Goal: Check status

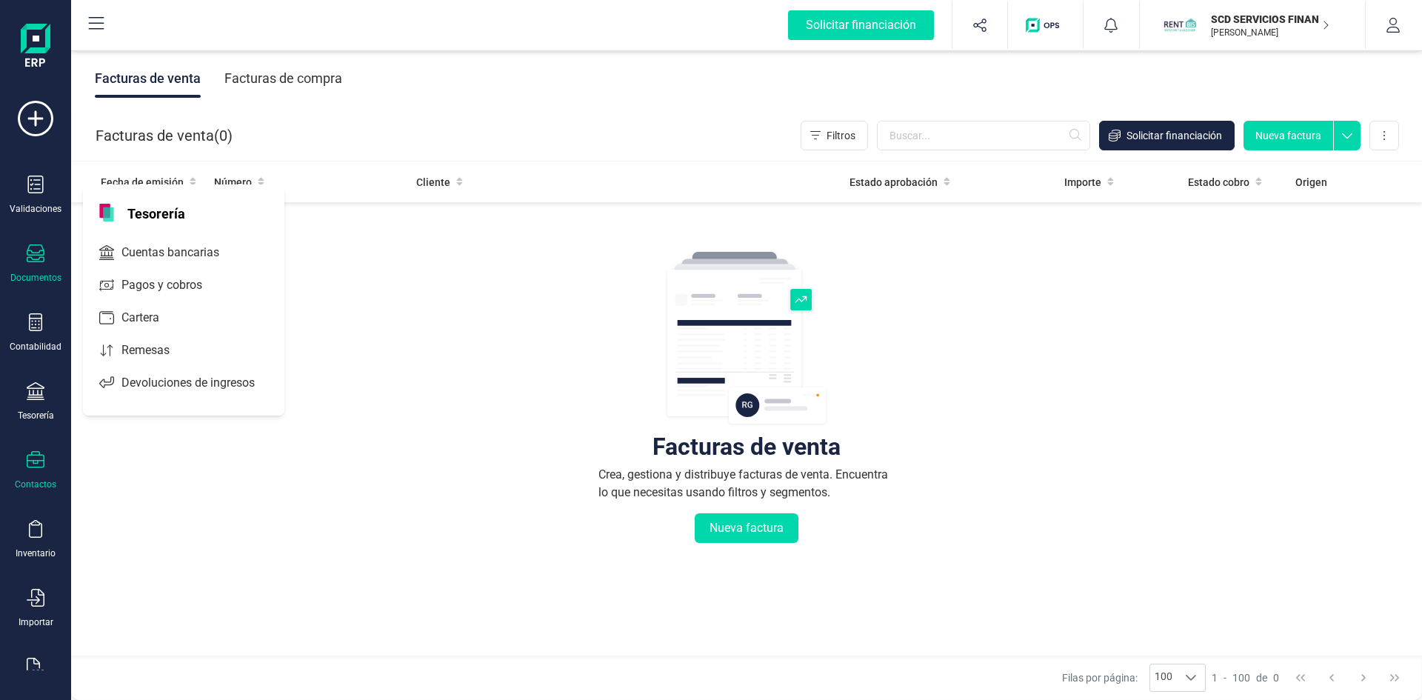
click at [38, 465] on icon at bounding box center [36, 460] width 18 height 18
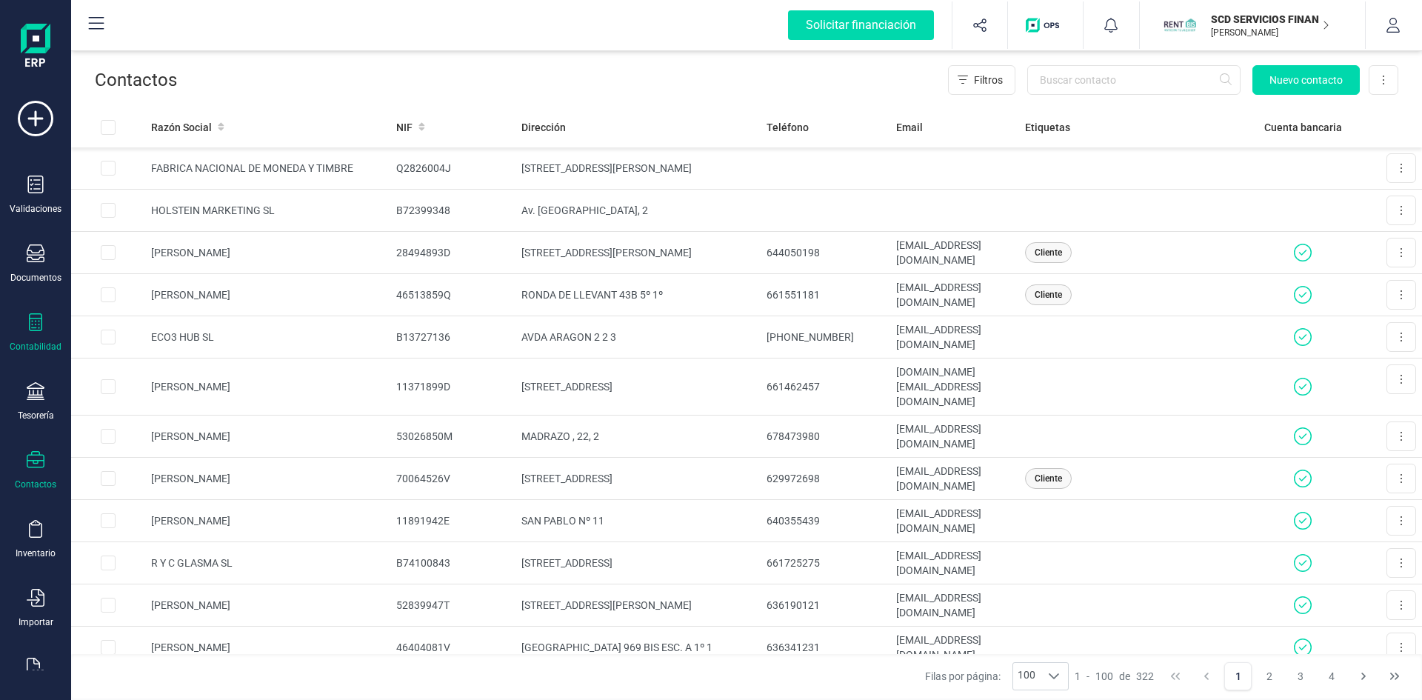
click at [35, 332] on div at bounding box center [36, 323] width 18 height 21
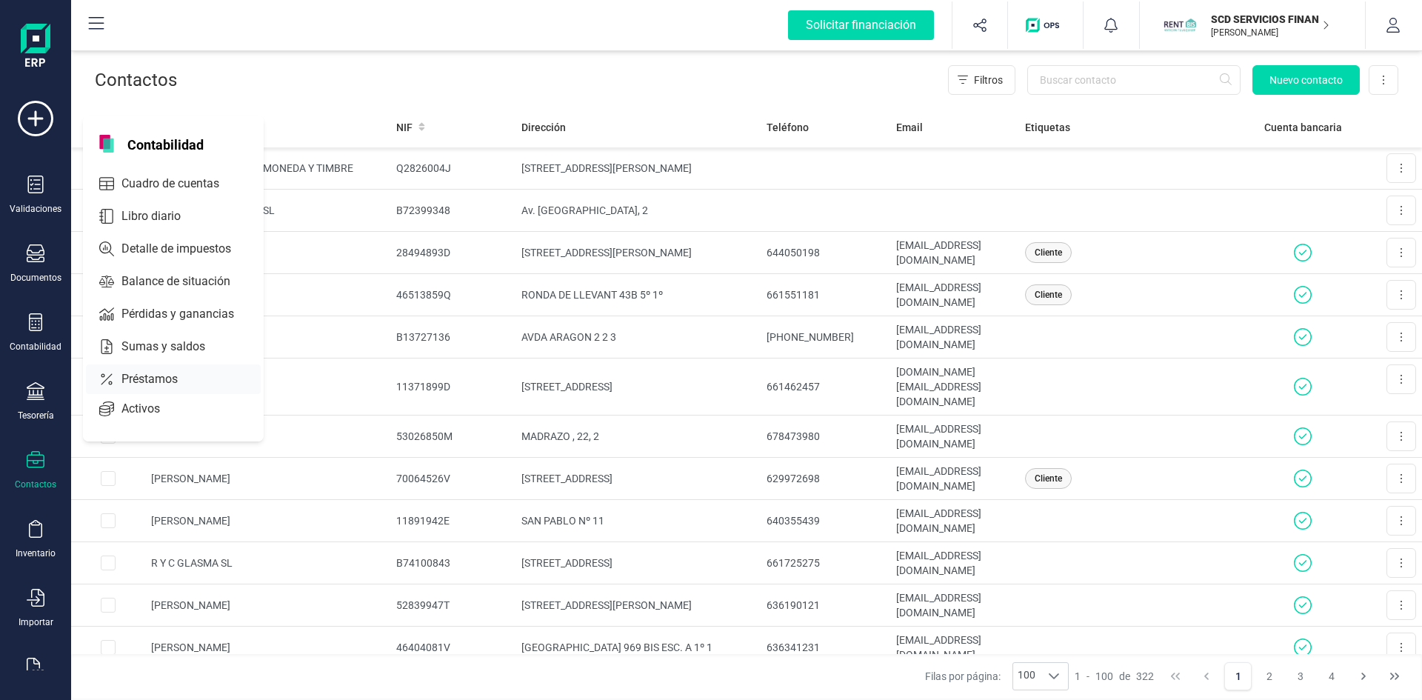
click at [150, 380] on span "Préstamos" at bounding box center [160, 379] width 89 height 18
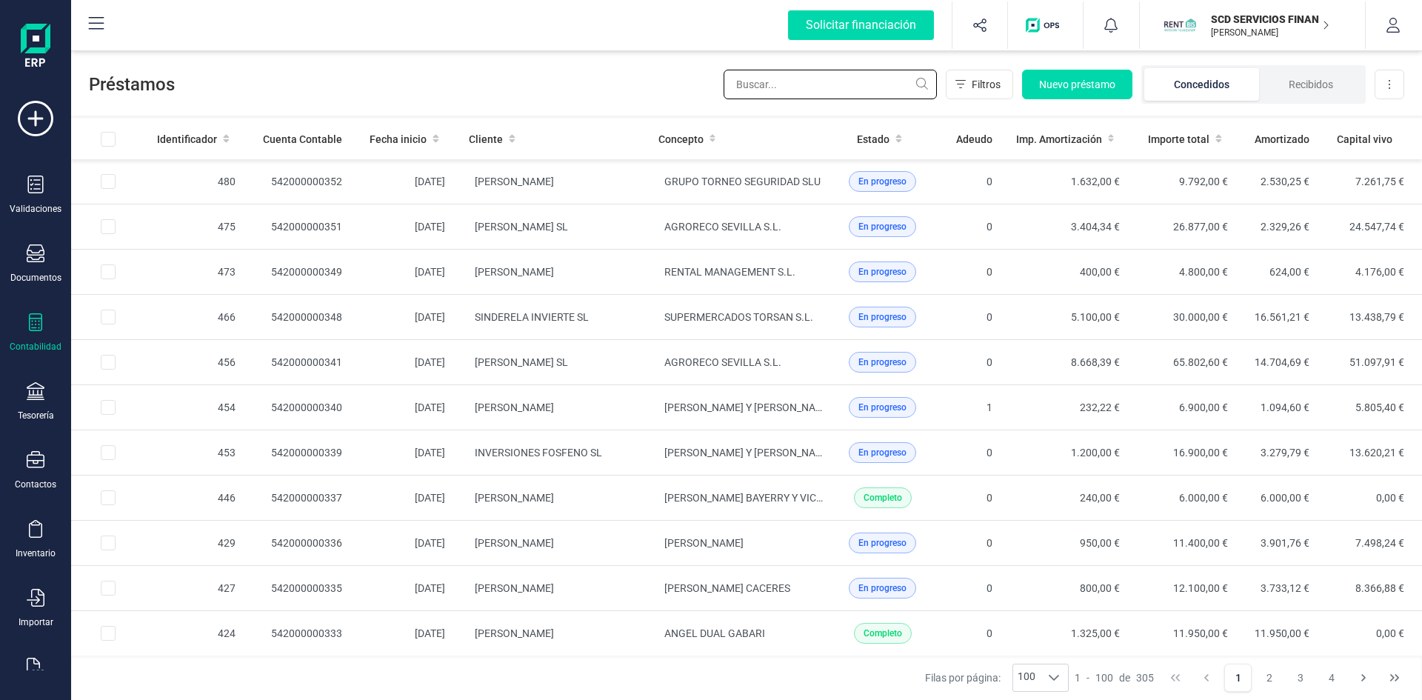
click at [822, 82] on input "text" at bounding box center [829, 85] width 213 height 30
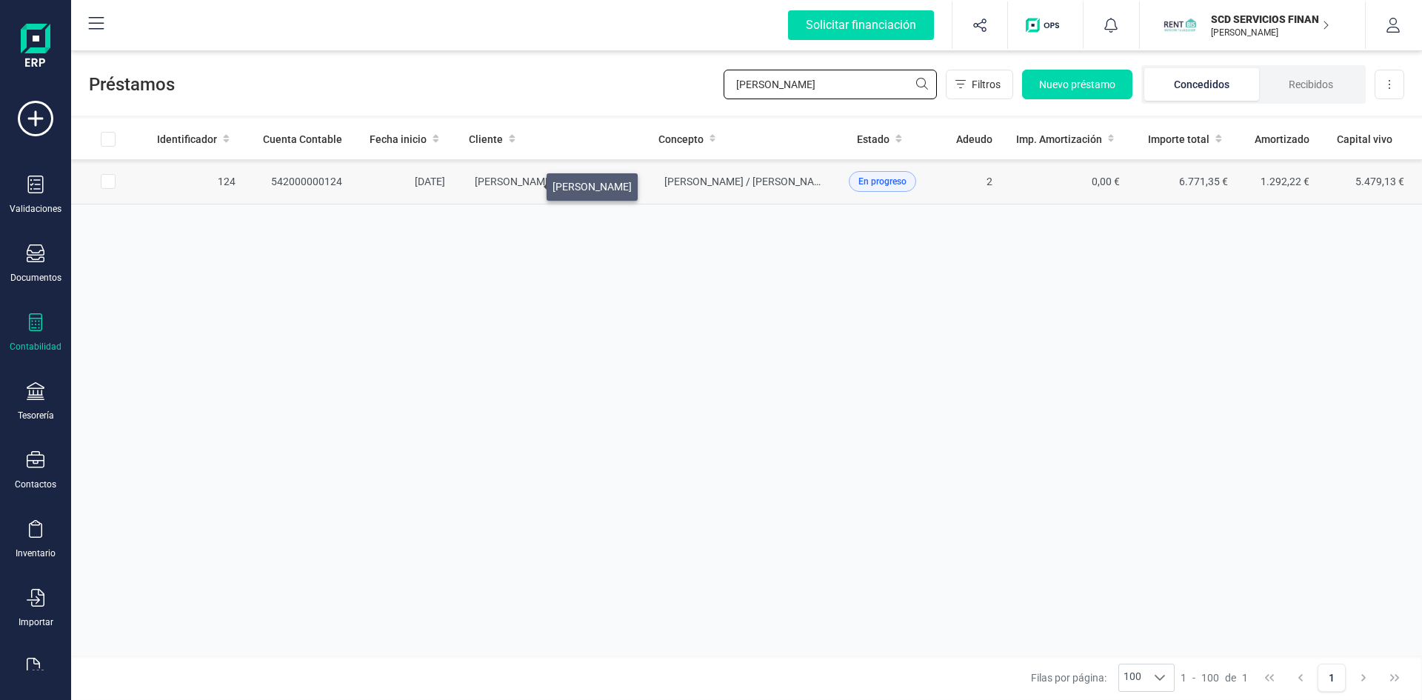
type input "[PERSON_NAME]"
click at [529, 182] on span "[PERSON_NAME]" at bounding box center [514, 181] width 79 height 12
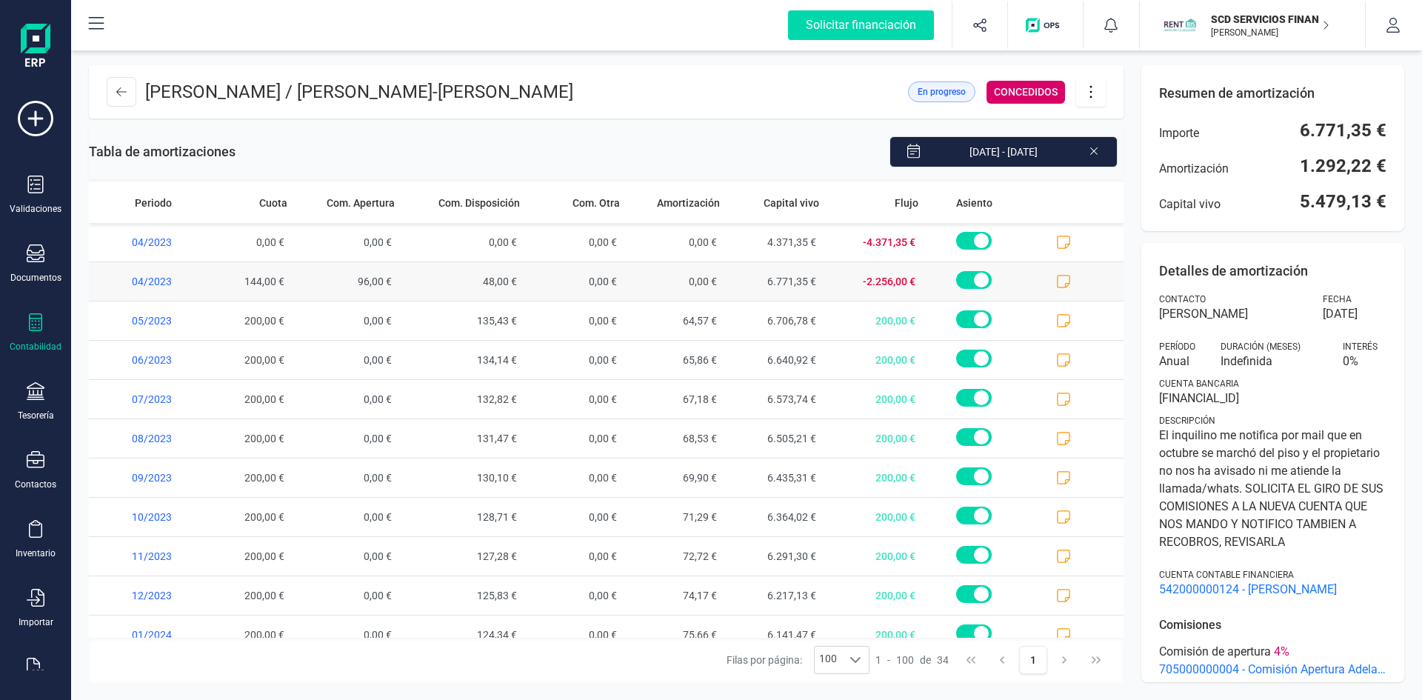
click at [1056, 278] on icon at bounding box center [1063, 281] width 15 height 15
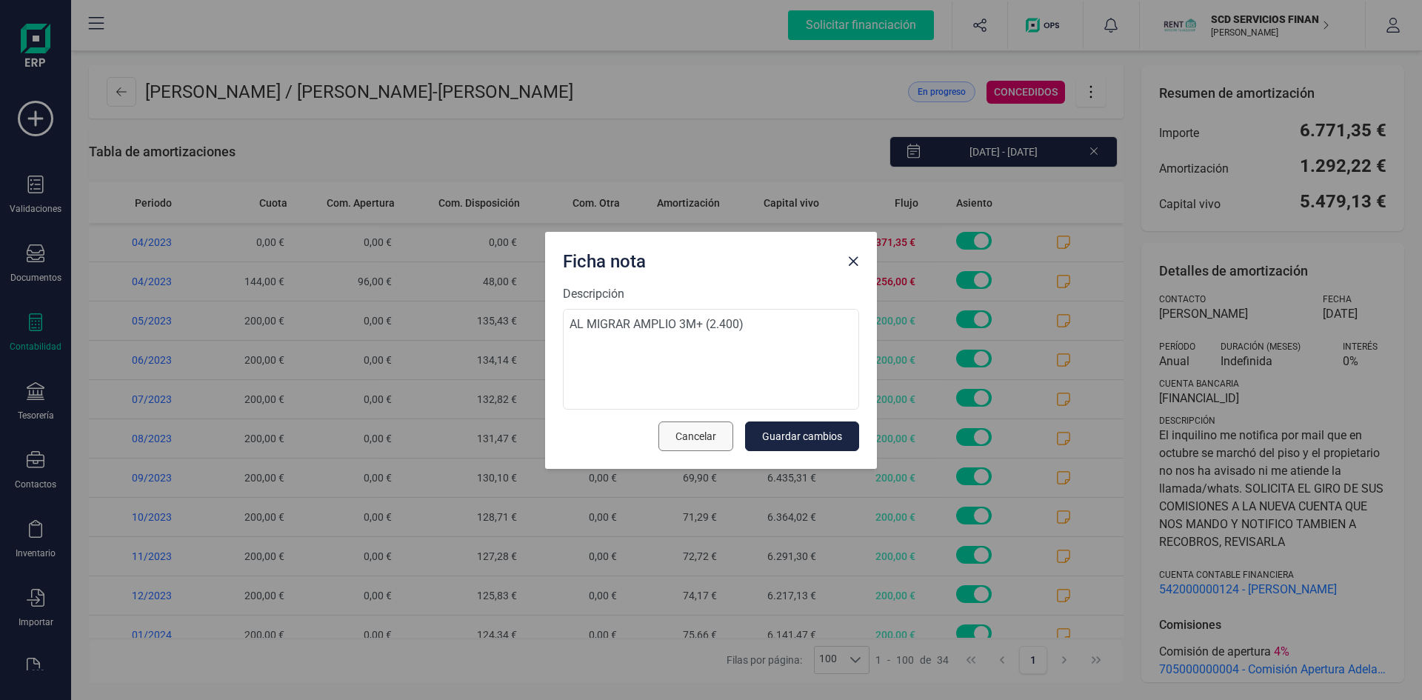
click at [695, 433] on span "Cancelar" at bounding box center [695, 436] width 41 height 15
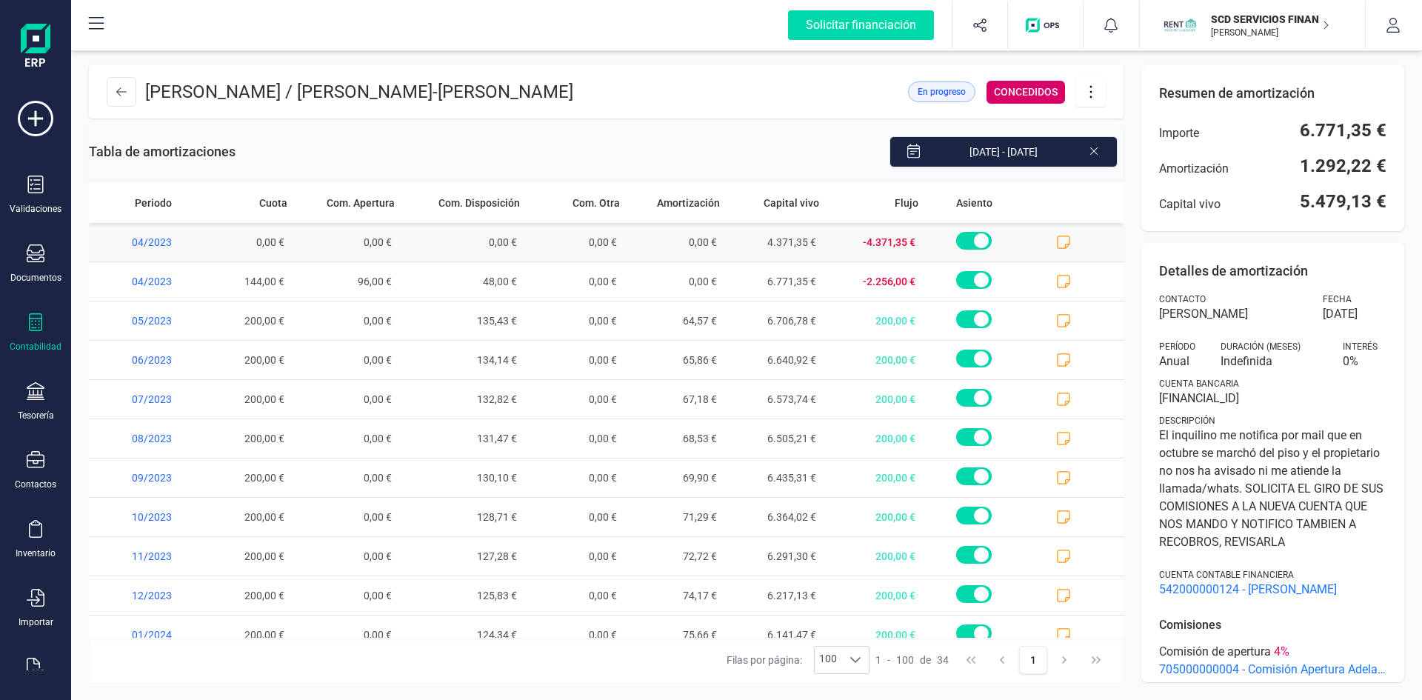
click at [1056, 238] on icon at bounding box center [1063, 242] width 15 height 15
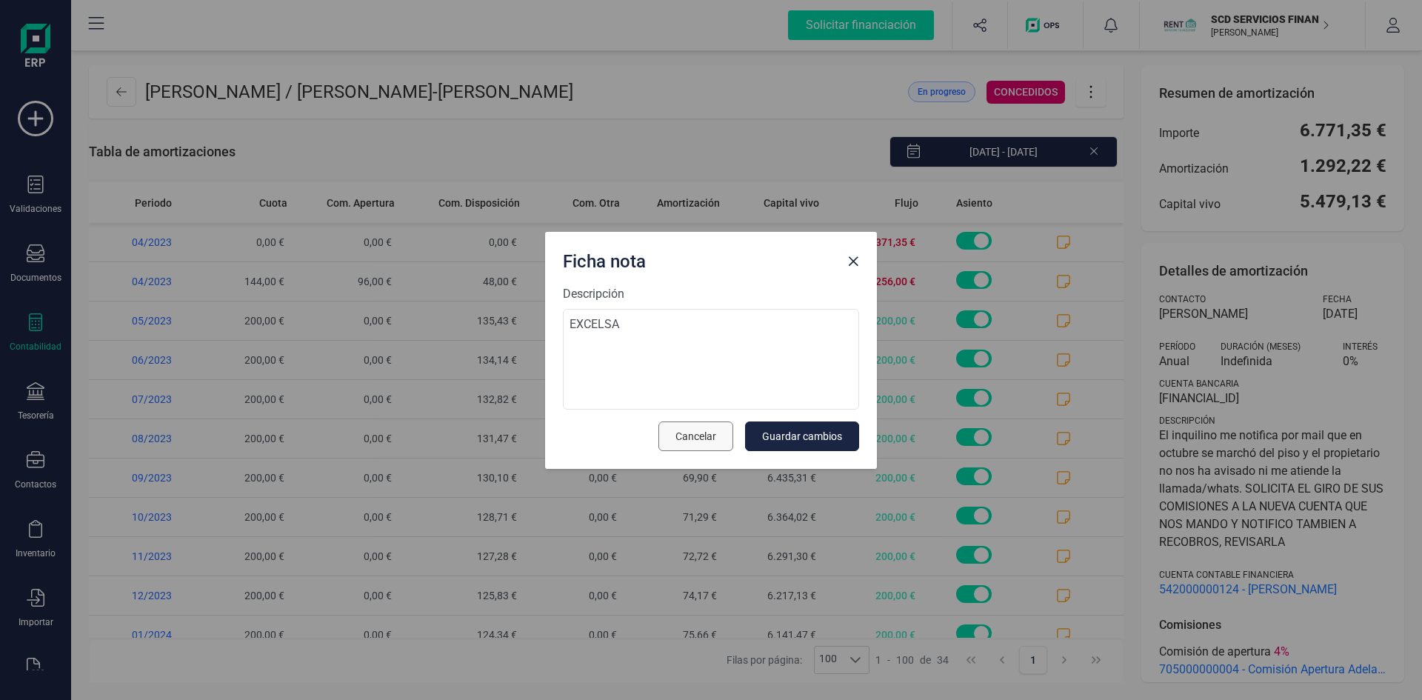
click at [692, 434] on span "Cancelar" at bounding box center [695, 436] width 41 height 15
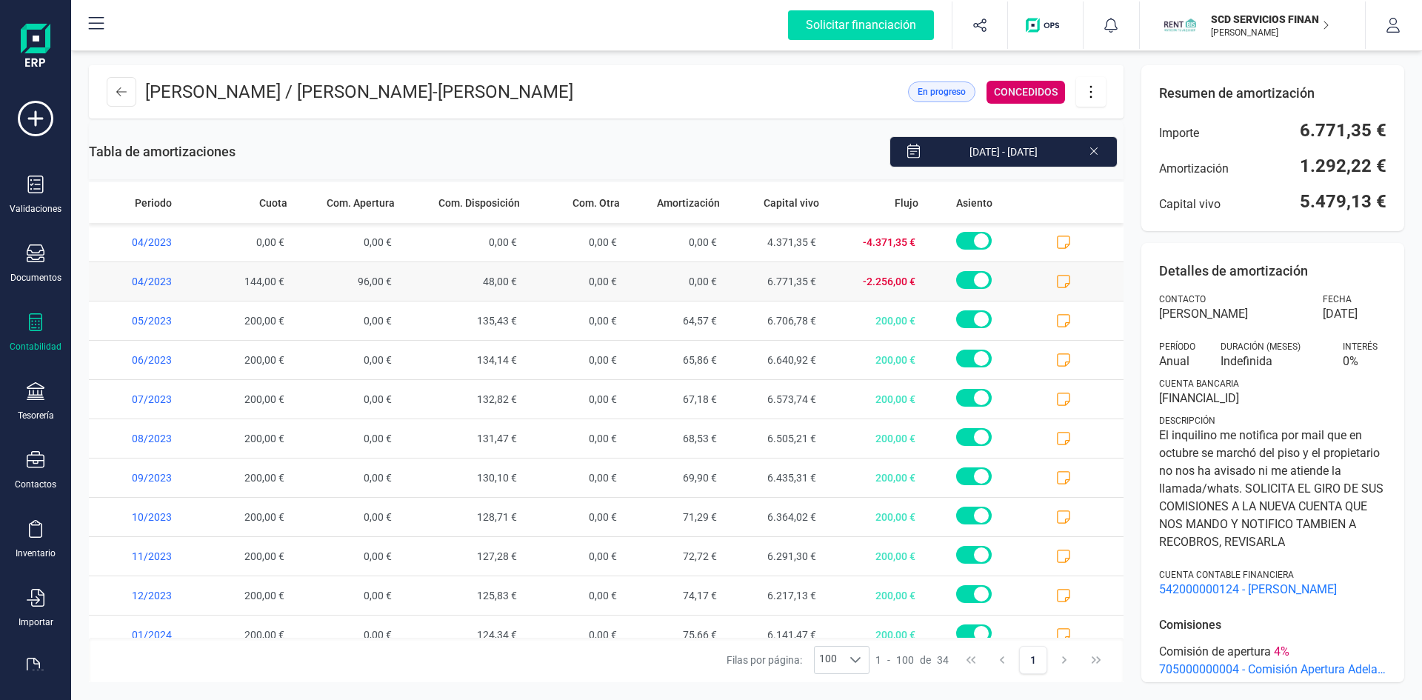
click at [1056, 278] on icon at bounding box center [1063, 281] width 15 height 15
